Goal: Transaction & Acquisition: Download file/media

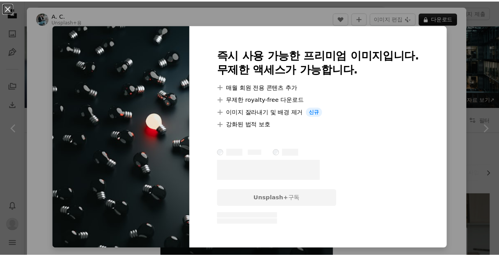
scroll to position [459, 0]
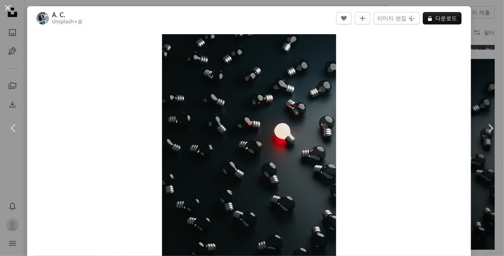
click at [4, 6] on button "An X shape" at bounding box center [7, 7] width 9 height 9
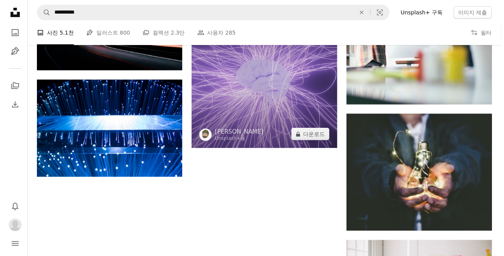
scroll to position [812, 0]
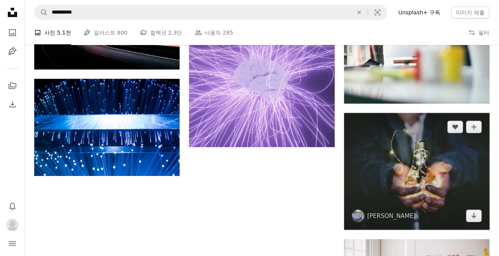
click at [421, 152] on img at bounding box center [416, 171] width 145 height 117
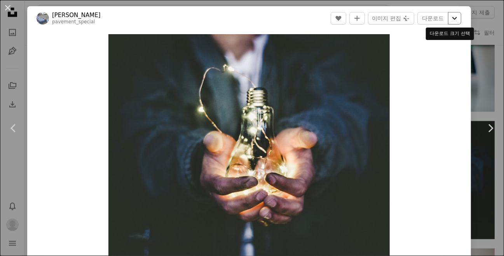
click at [449, 21] on icon "Chevron down" at bounding box center [455, 18] width 12 height 9
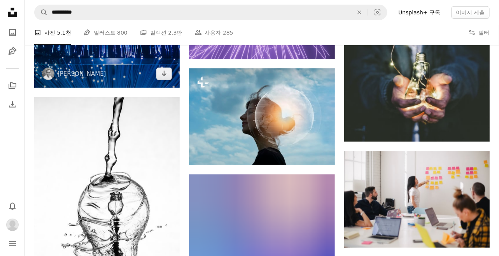
scroll to position [883, 0]
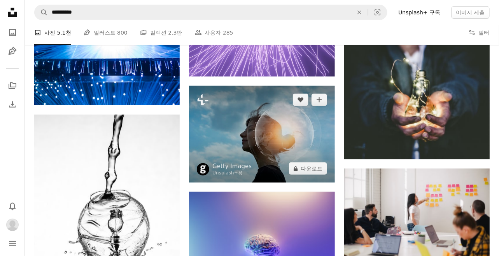
click at [242, 138] on img at bounding box center [261, 134] width 145 height 97
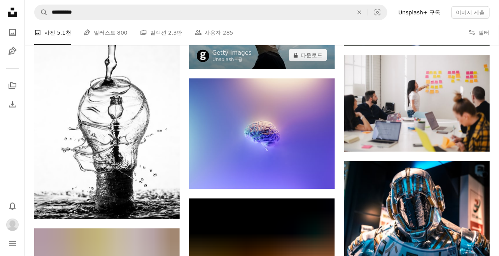
scroll to position [1024, 0]
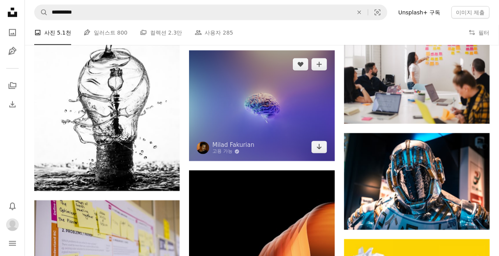
click at [269, 115] on img at bounding box center [261, 106] width 145 height 110
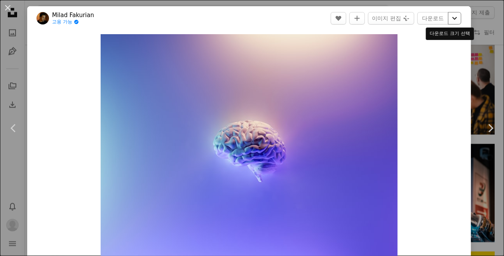
click at [450, 18] on icon "Chevron down" at bounding box center [455, 18] width 12 height 9
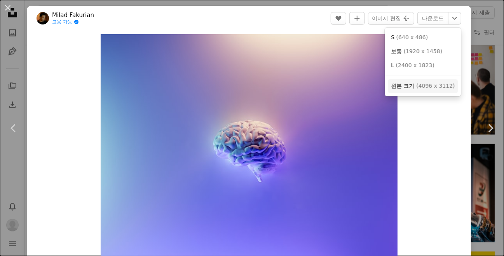
click at [433, 89] on span "( 4096 x 3112 )" at bounding box center [435, 86] width 38 height 6
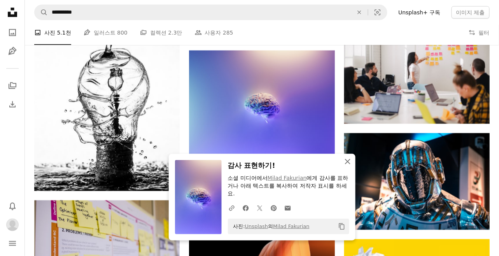
click at [348, 160] on icon "An X shape" at bounding box center [347, 161] width 9 height 9
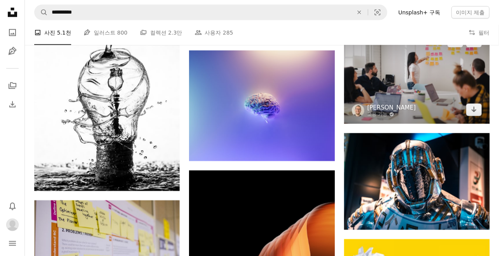
scroll to position [954, 0]
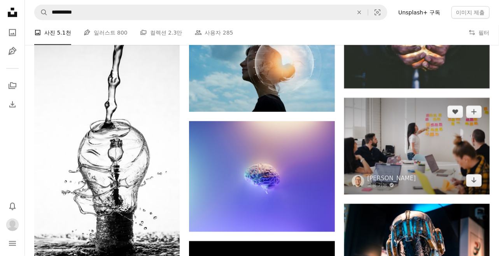
click at [421, 130] on img at bounding box center [416, 146] width 145 height 97
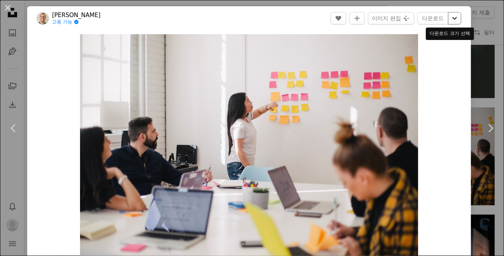
click at [452, 19] on icon "Chevron down" at bounding box center [455, 18] width 12 height 9
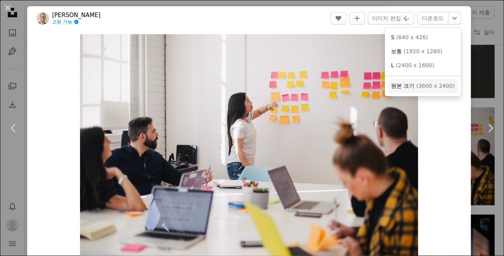
click at [440, 84] on span "( 3600 x 2400 )" at bounding box center [435, 86] width 38 height 6
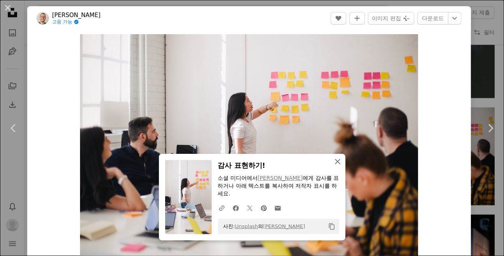
click at [335, 161] on icon "button" at bounding box center [337, 161] width 5 height 5
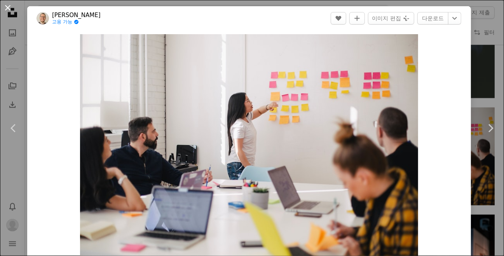
click at [5, 5] on button "An X shape" at bounding box center [7, 7] width 9 height 9
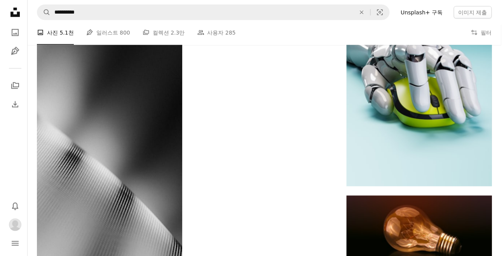
scroll to position [1837, 0]
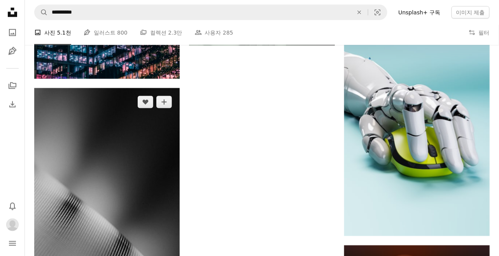
click at [108, 171] on img at bounding box center [106, 217] width 145 height 258
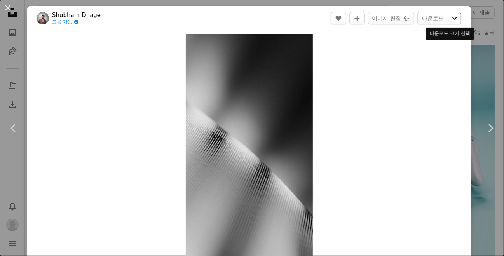
click at [453, 16] on icon "Chevron down" at bounding box center [455, 18] width 12 height 9
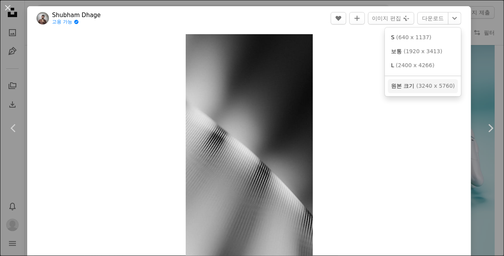
click at [417, 87] on span "( 3240 x 5760 )" at bounding box center [435, 86] width 38 height 6
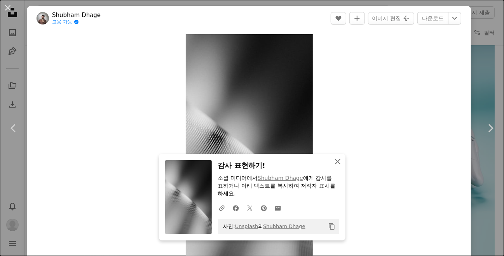
click at [333, 162] on icon "An X shape" at bounding box center [337, 161] width 9 height 9
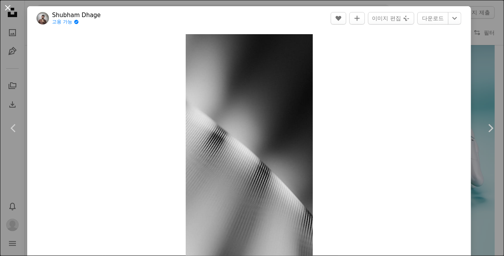
click at [7, 5] on button "An X shape" at bounding box center [7, 7] width 9 height 9
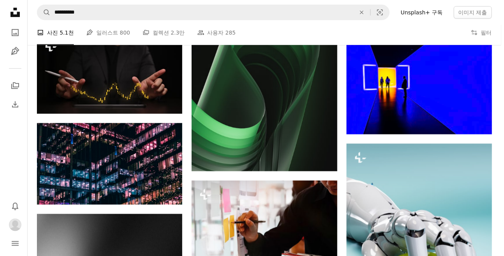
scroll to position [1731, 0]
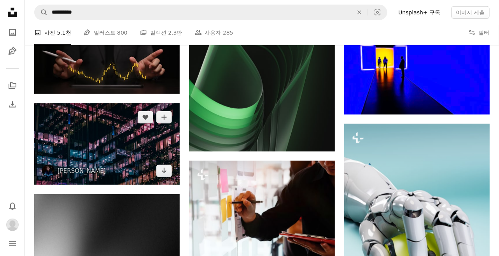
click at [68, 110] on img at bounding box center [106, 144] width 145 height 82
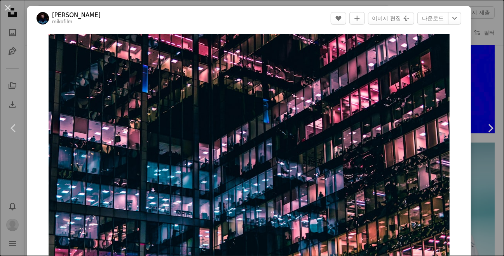
click at [460, 52] on div "Zoom in" at bounding box center [249, 147] width 444 height 234
click at [9, 7] on button "An X shape" at bounding box center [7, 7] width 9 height 9
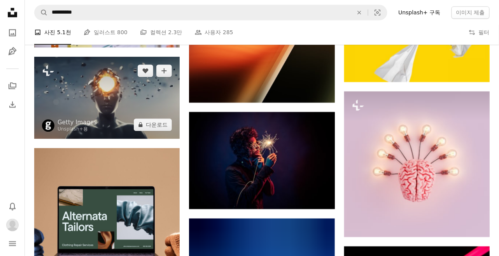
scroll to position [1236, 0]
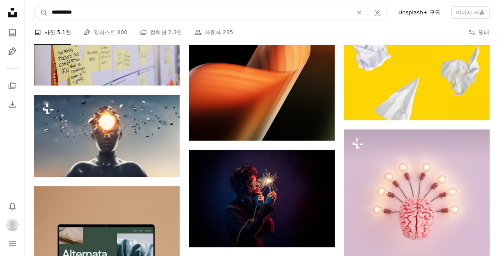
drag, startPoint x: 90, startPoint y: 13, endPoint x: -2, endPoint y: 13, distance: 92.5
type input "**********"
click button "A magnifying glass" at bounding box center [41, 12] width 13 height 15
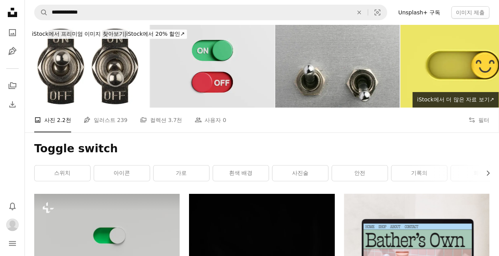
click at [255, 73] on img at bounding box center [212, 66] width 124 height 83
